Goal: Transaction & Acquisition: Purchase product/service

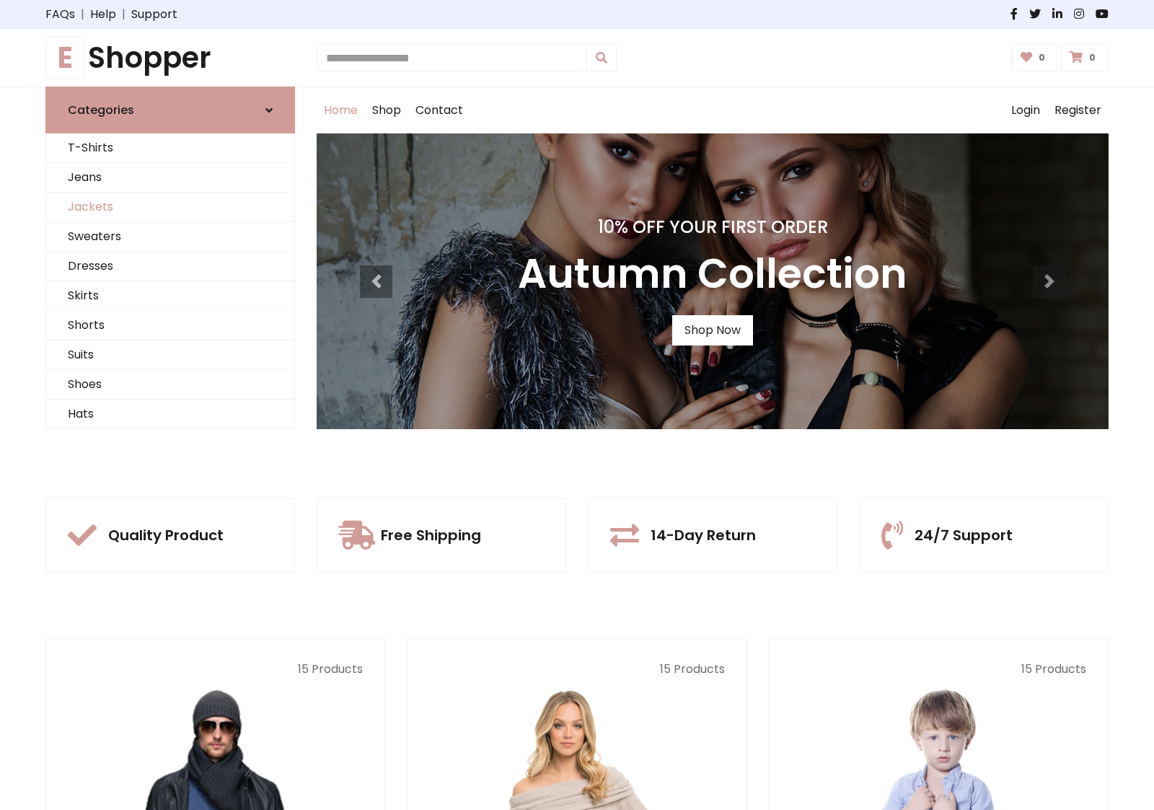
click at [170, 207] on link "Jackets" at bounding box center [170, 208] width 248 height 30
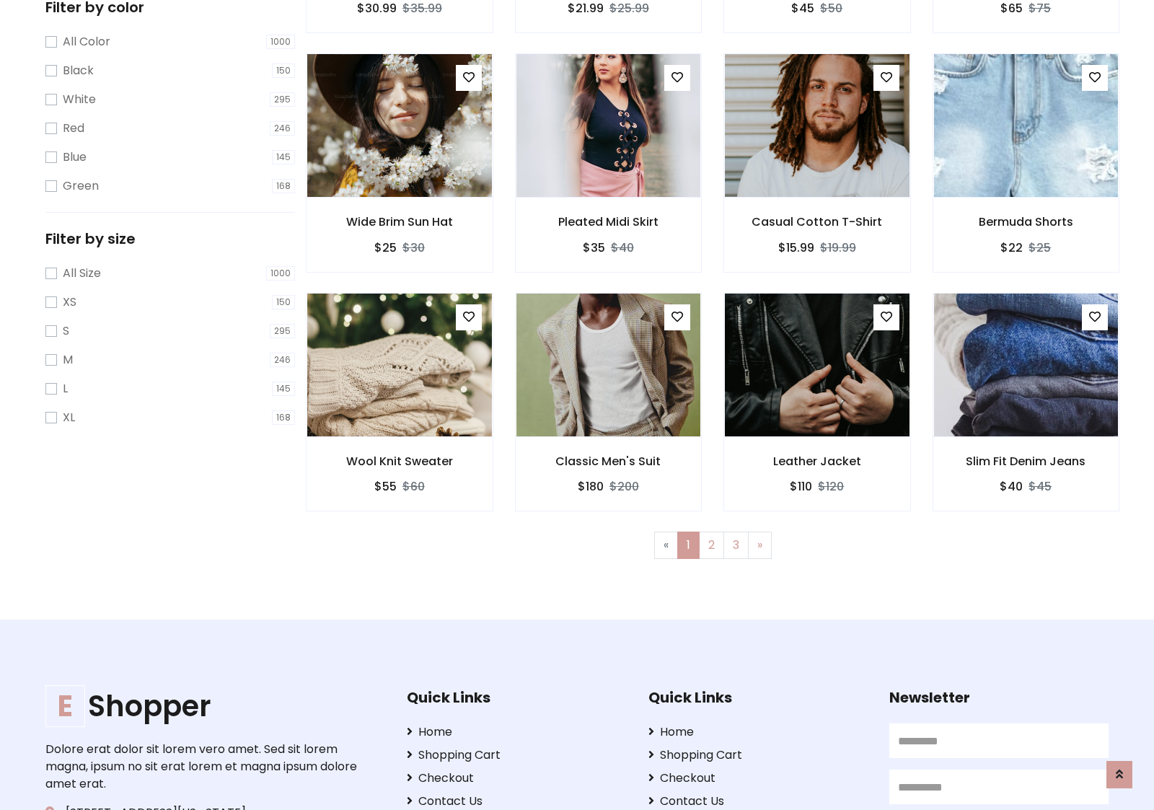
scroll to position [652, 0]
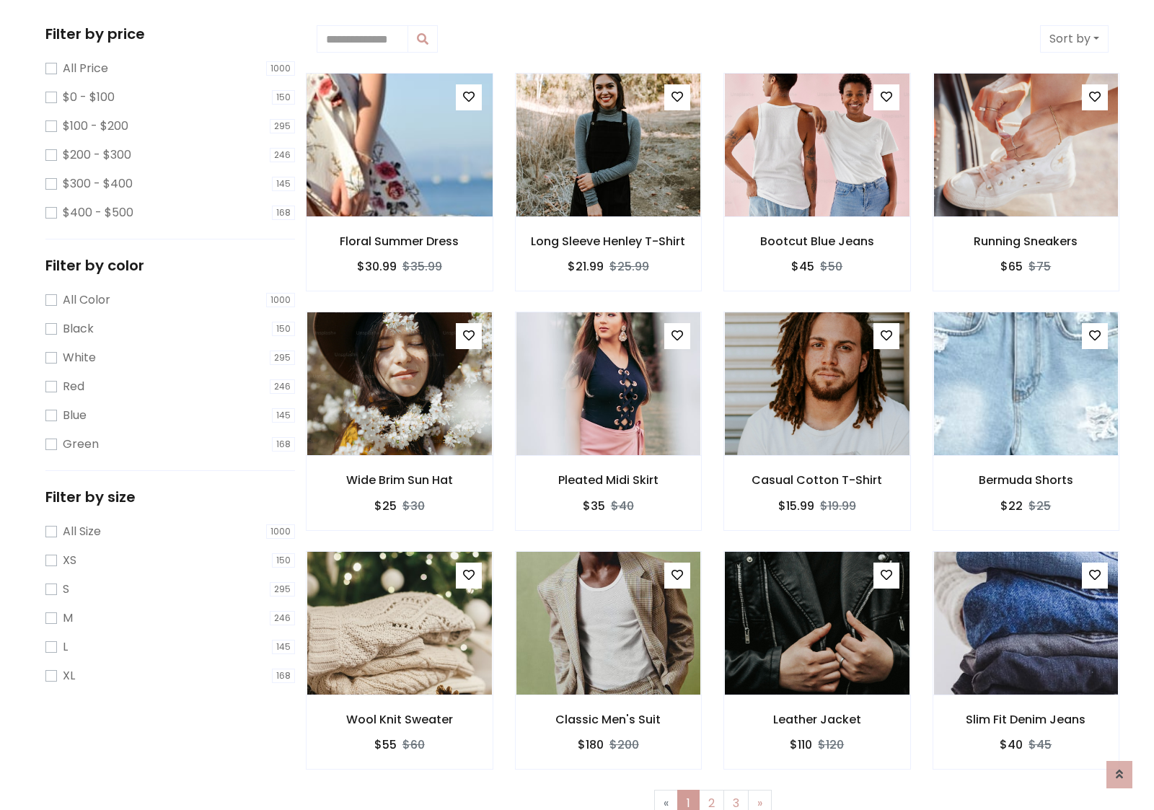
scroll to position [0, 0]
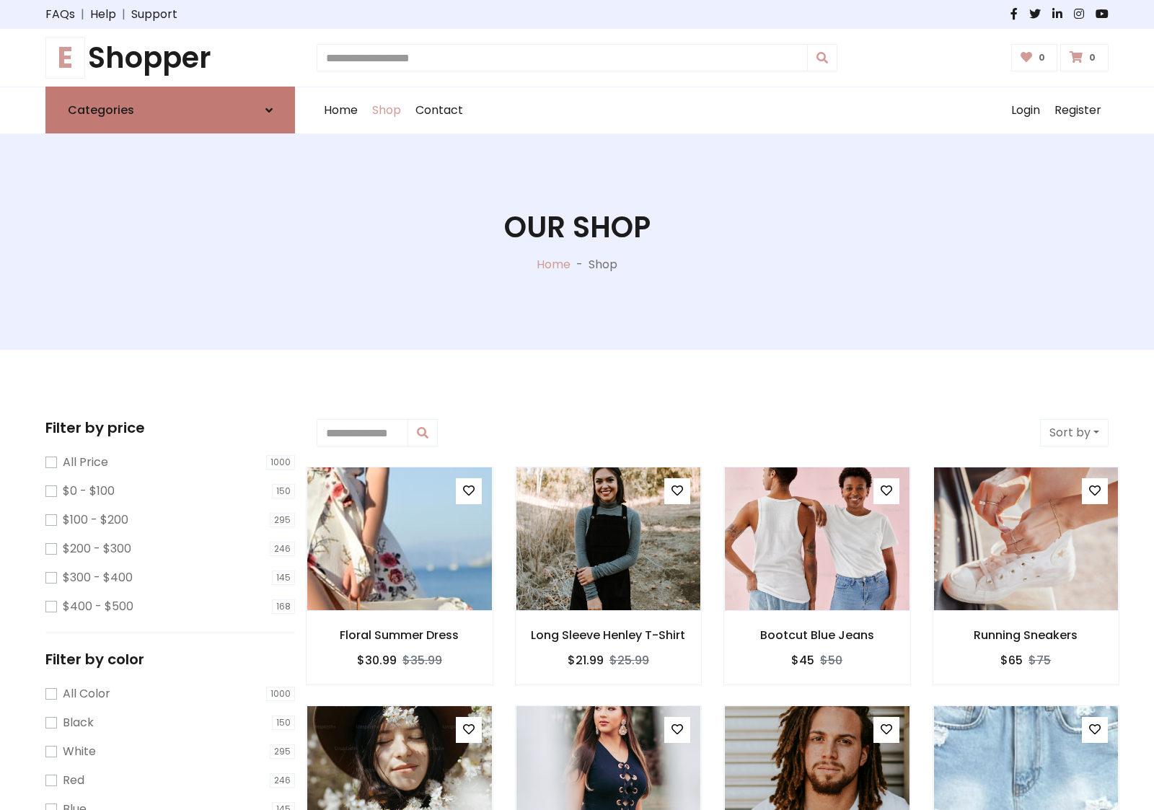
click at [170, 110] on link "Categories" at bounding box center [170, 110] width 250 height 47
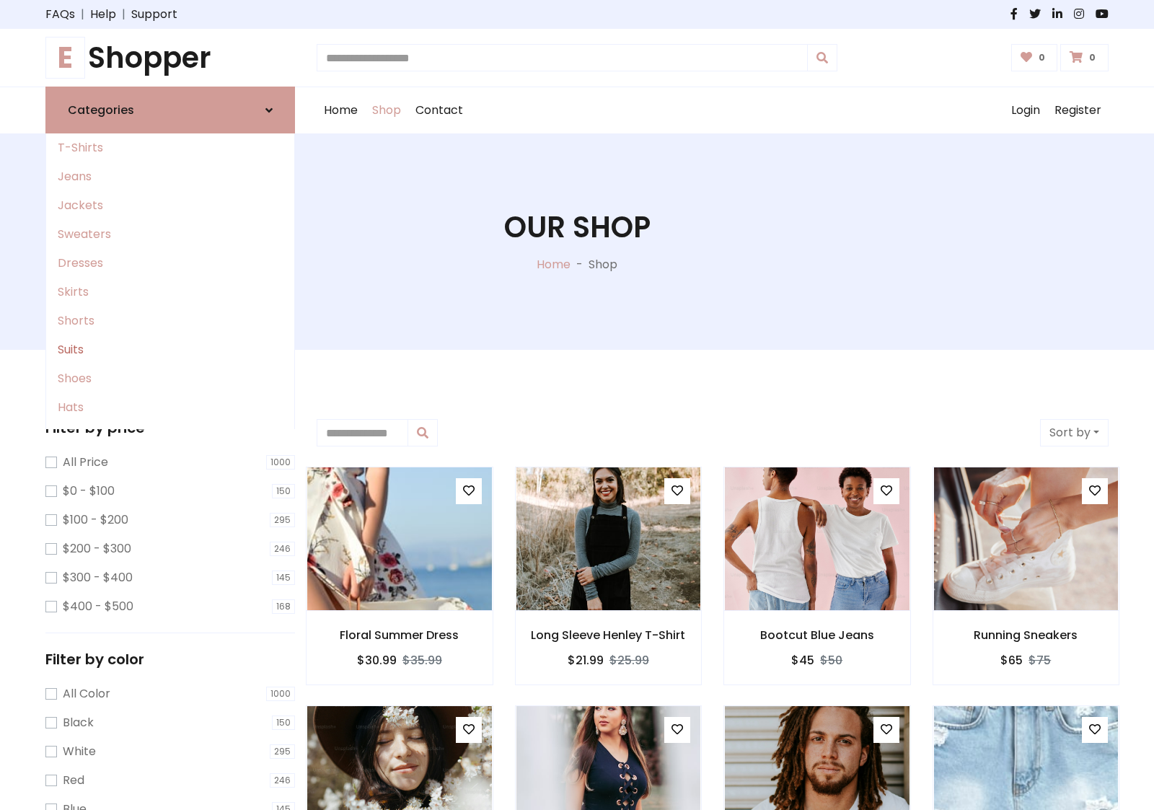
click at [170, 350] on link "Suits" at bounding box center [170, 349] width 248 height 29
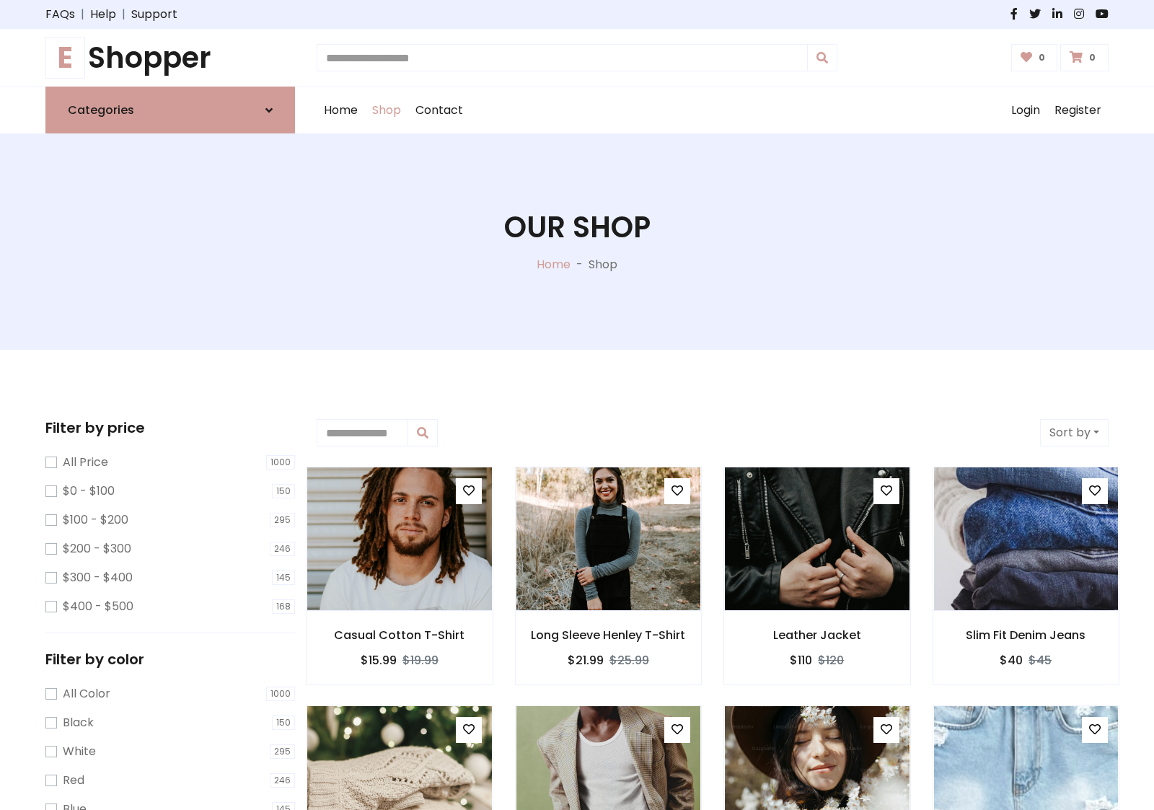
scroll to position [796, 0]
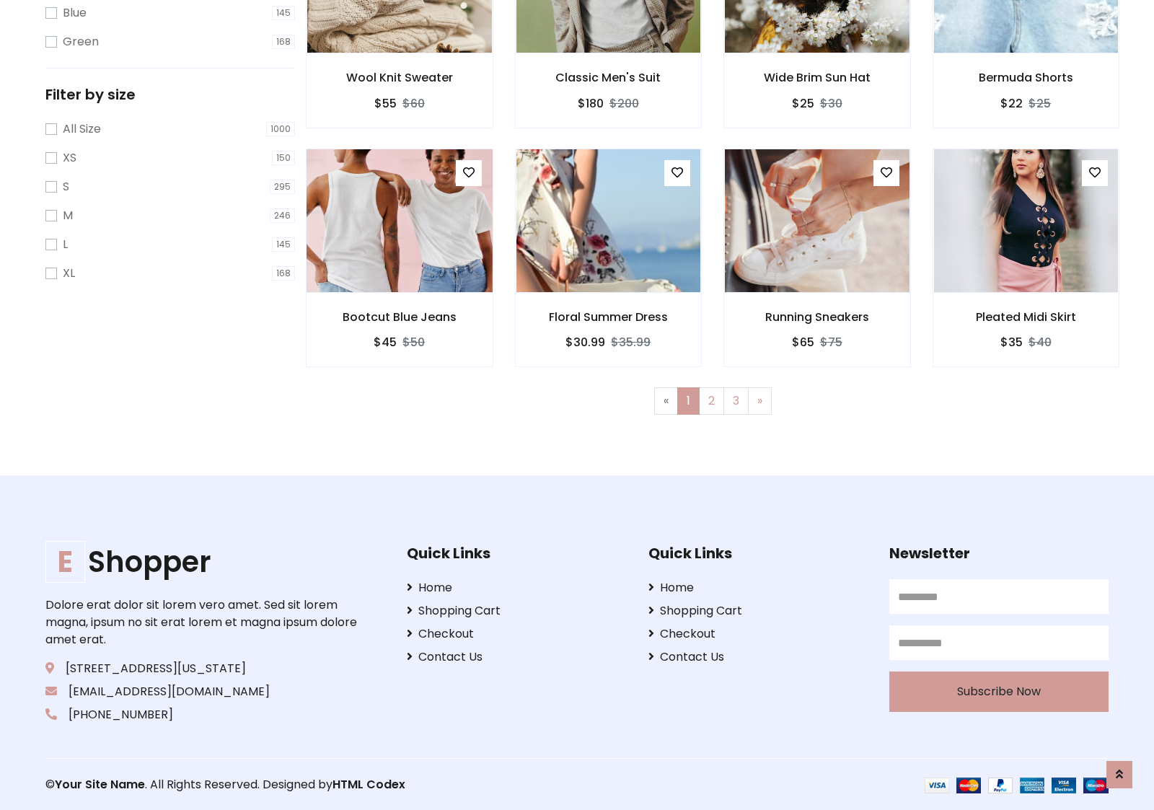
click at [399, 220] on img at bounding box center [398, 221] width 221 height 346
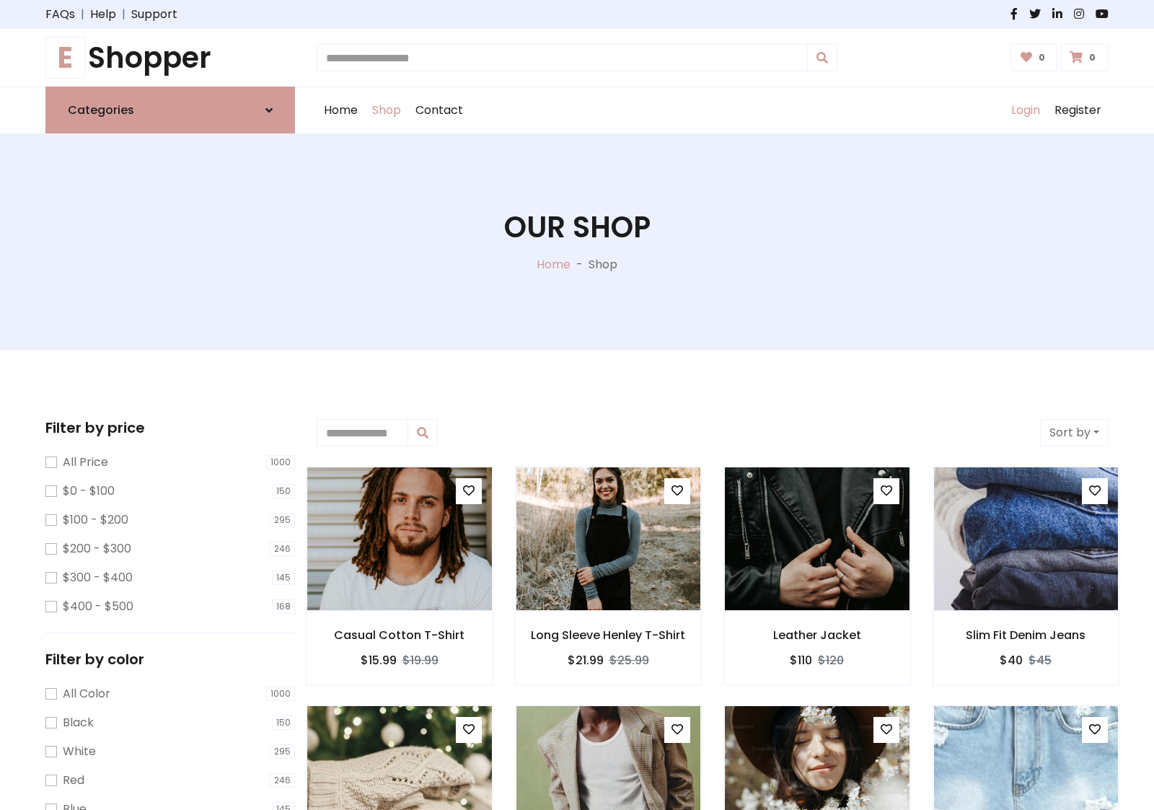
click at [1025, 110] on link "Login" at bounding box center [1025, 110] width 43 height 46
click at [269, 110] on icon at bounding box center [268, 111] width 7 height 12
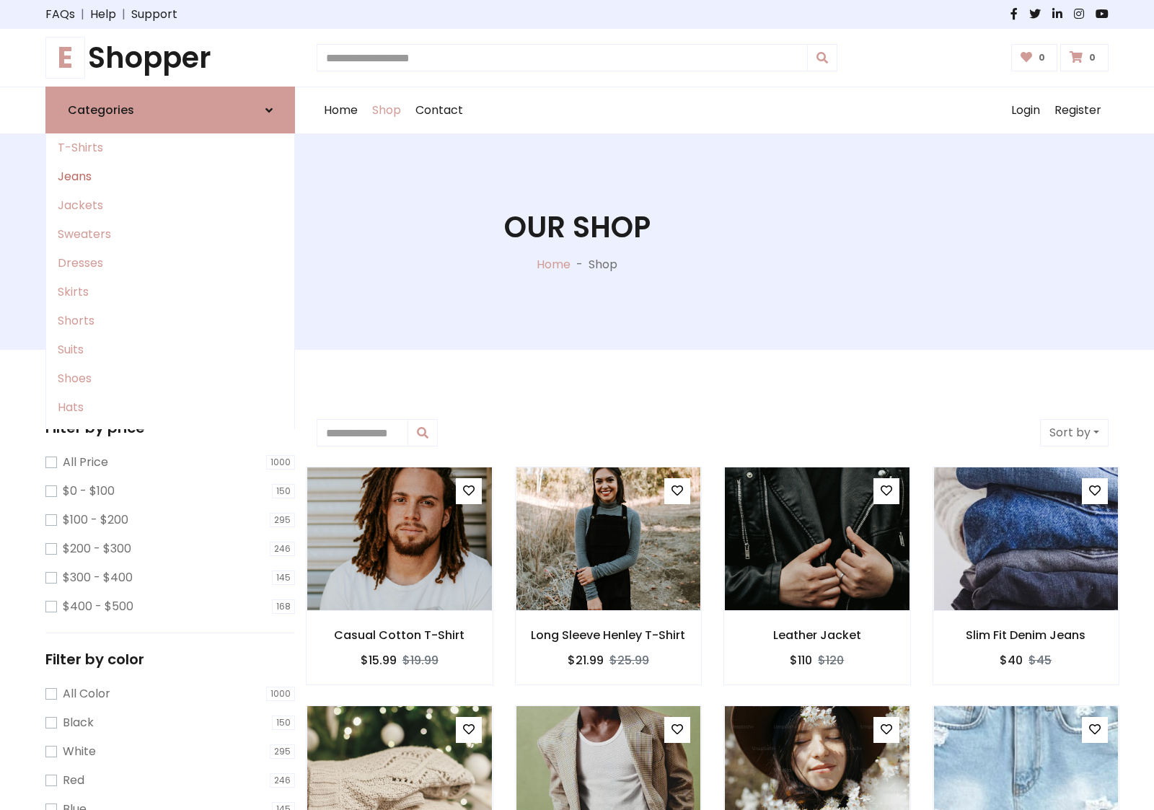
click at [170, 177] on link "Jeans" at bounding box center [170, 176] width 248 height 29
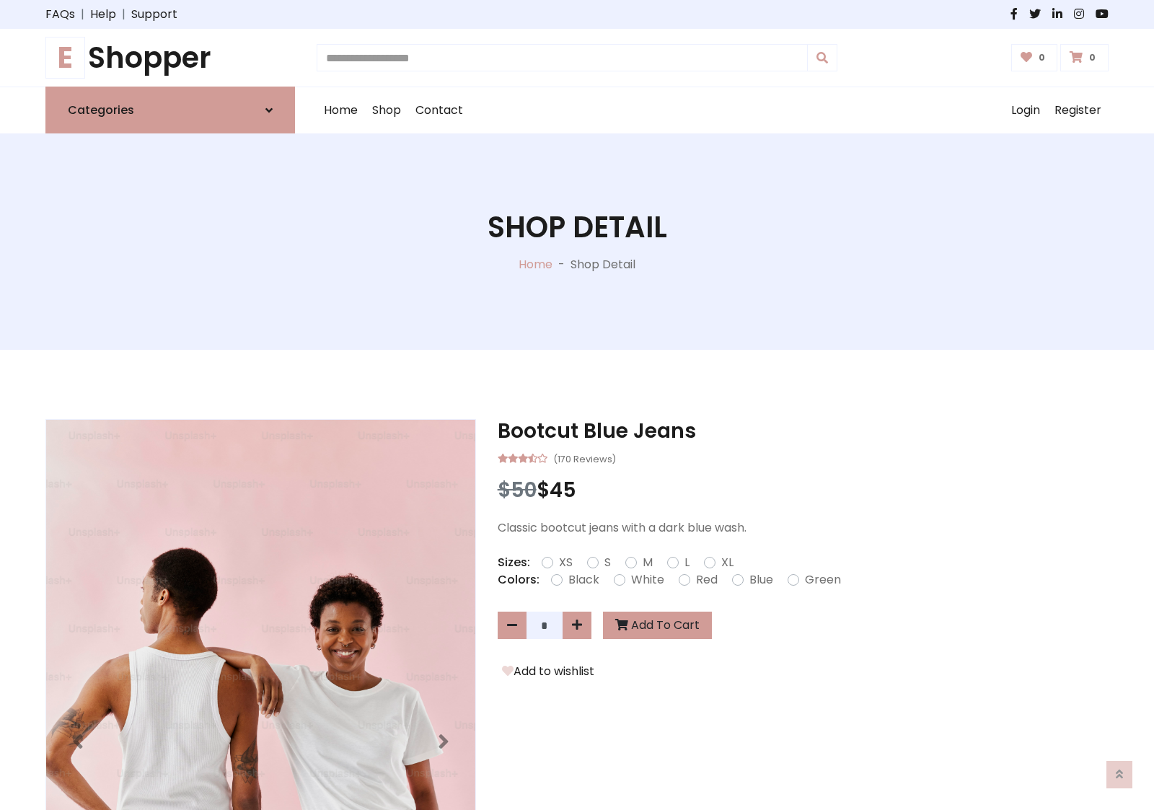
scroll to position [1237, 0]
